Goal: Complete application form

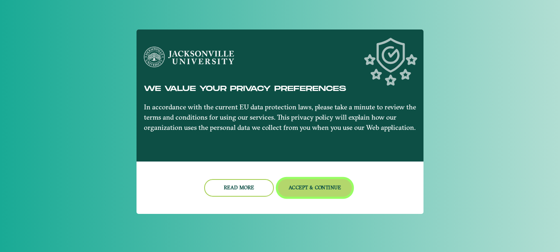
click at [310, 188] on button "Accept & Continue" at bounding box center [315, 188] width 74 height 18
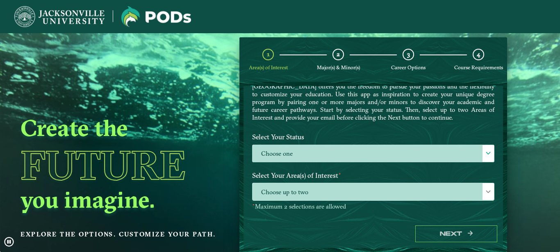
scroll to position [47, 0]
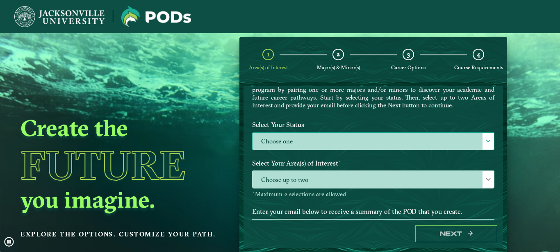
click at [366, 150] on label "Choose one" at bounding box center [373, 142] width 241 height 18
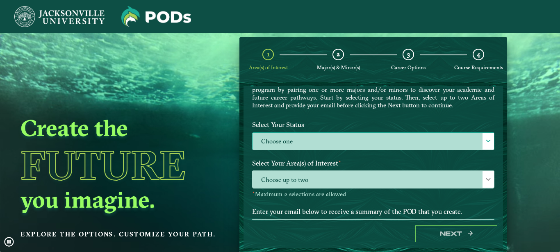
scroll to position [5, 38]
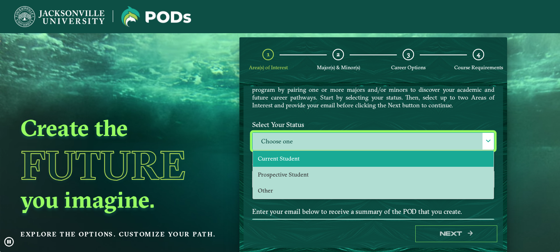
click at [334, 167] on li "Current Student" at bounding box center [373, 159] width 241 height 16
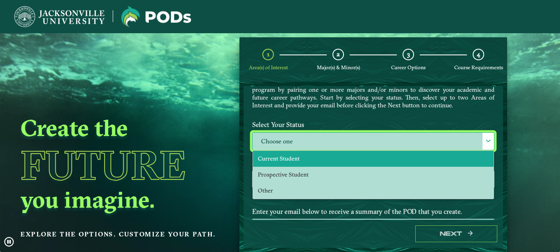
scroll to position [5, 38]
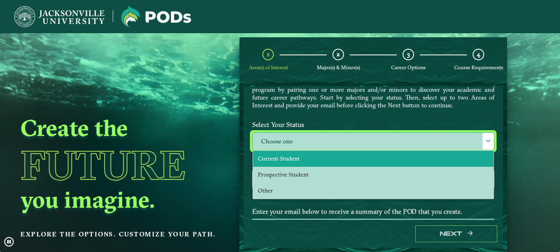
select select "[object Object]"
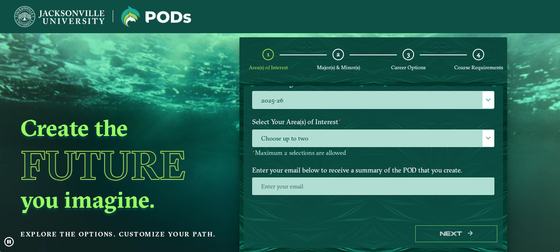
scroll to position [140, 0]
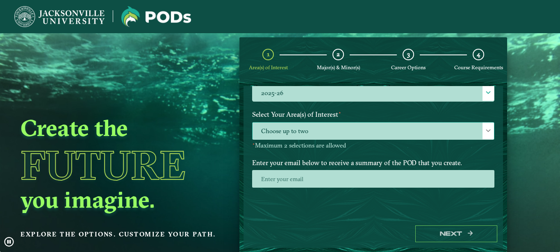
click at [327, 133] on span "Choose up to two" at bounding box center [373, 132] width 241 height 18
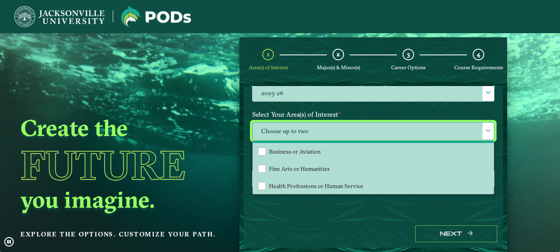
scroll to position [52, 0]
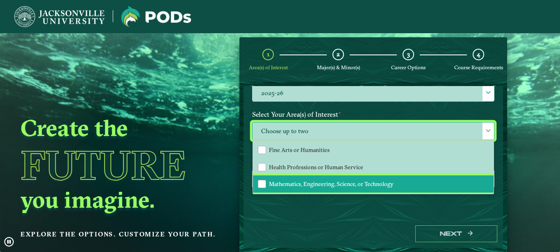
click at [304, 187] on span "Mathematics, Engineering, Science, or Technology" at bounding box center [331, 183] width 125 height 7
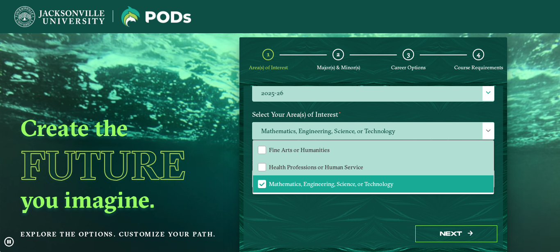
click at [304, 207] on div "Welcome to the POD s app [GEOGRAPHIC_DATA] offers you the freedom to pursue you…" at bounding box center [374, 153] width 260 height 134
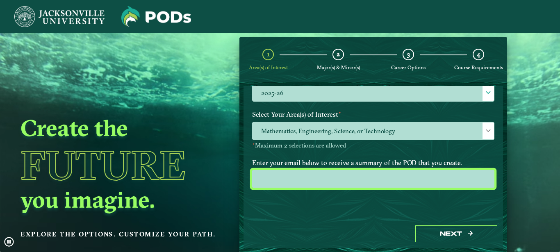
click at [346, 185] on input "email" at bounding box center [373, 179] width 242 height 18
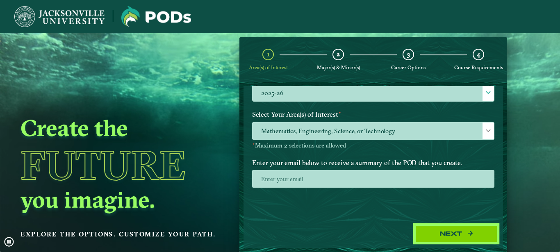
click at [457, 231] on button "Next" at bounding box center [456, 234] width 82 height 17
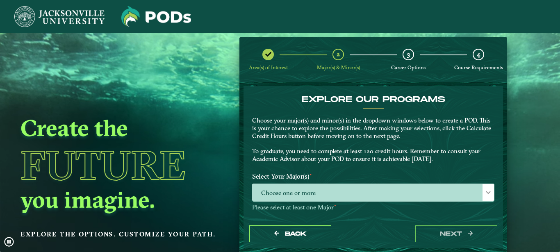
scroll to position [93, 0]
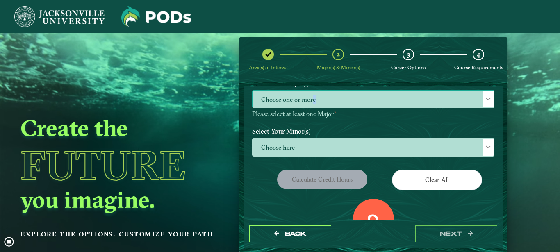
click at [310, 99] on span "Choose one or more" at bounding box center [373, 100] width 241 height 18
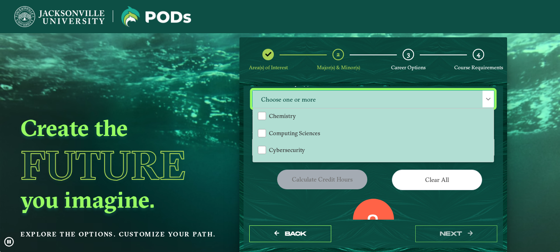
scroll to position [89, 0]
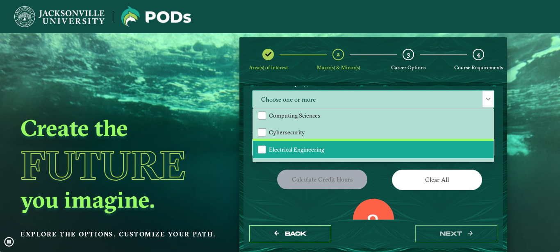
click at [306, 145] on li "Electrical Engineering" at bounding box center [373, 149] width 241 height 17
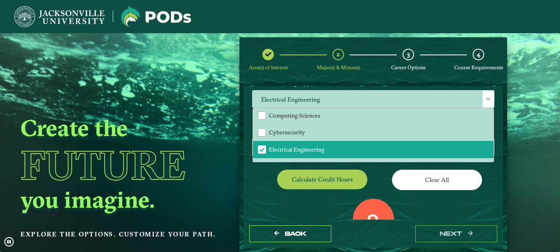
click at [247, 191] on div "Calculate credit hours" at bounding box center [310, 181] width 128 height 23
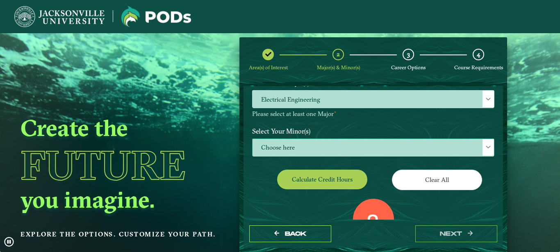
click at [368, 148] on span "Choose here" at bounding box center [373, 148] width 241 height 18
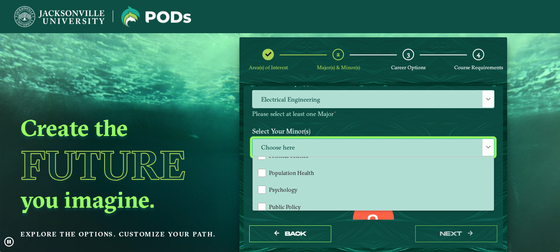
scroll to position [668, 0]
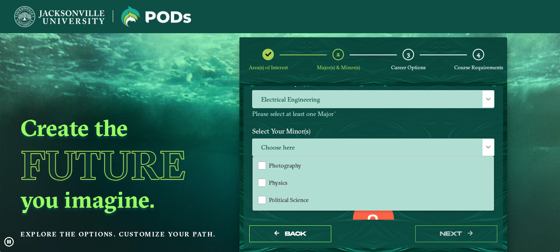
click at [500, 132] on form "EXPLORE OUR PROGRAMS Choose your major(s) and minor(s) in the dropdown windows …" at bounding box center [373, 167] width 268 height 170
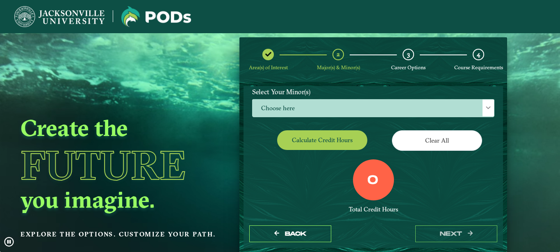
scroll to position [115, 0]
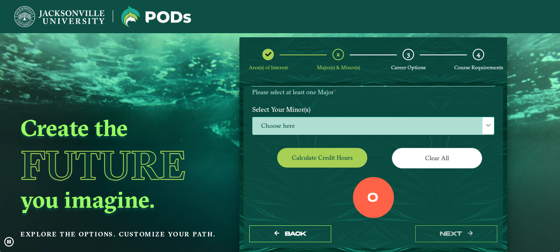
click at [483, 120] on div at bounding box center [488, 125] width 11 height 17
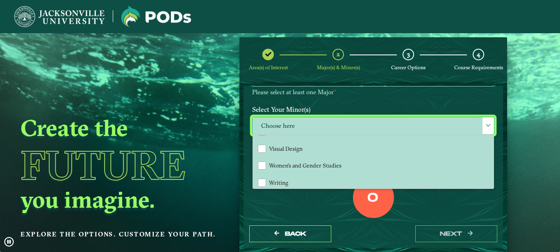
scroll to position [889, 0]
